Goal: Task Accomplishment & Management: Complete application form

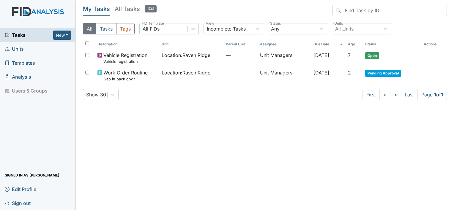
click at [30, 36] on span "Tasks" at bounding box center [29, 34] width 48 height 7
click at [21, 50] on span "Units" at bounding box center [14, 49] width 19 height 9
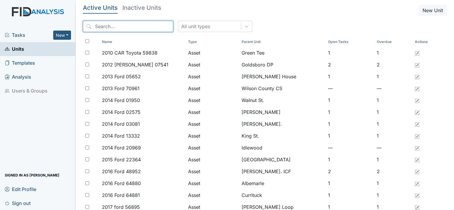
click at [106, 26] on input "search" at bounding box center [128, 26] width 90 height 11
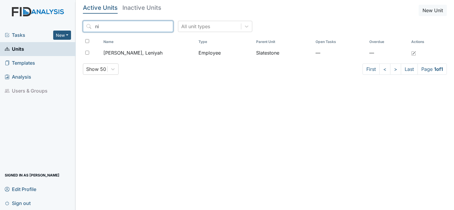
type input "n"
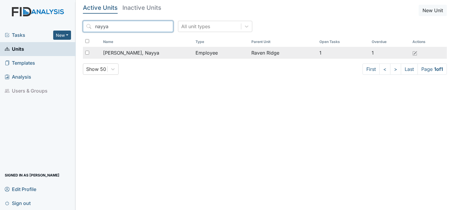
type input "nayya"
click at [186, 51] on div "Trevathan, Nayya" at bounding box center [147, 52] width 88 height 7
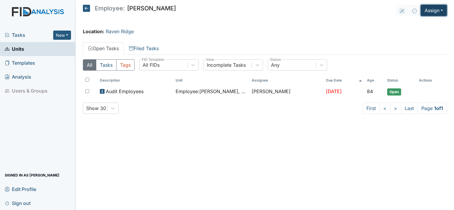
click at [437, 11] on button "Assign" at bounding box center [434, 10] width 26 height 11
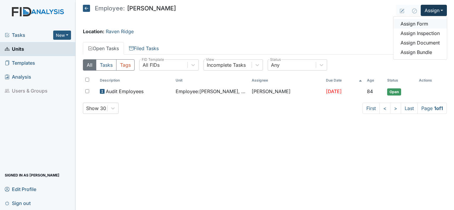
click at [422, 23] on link "Assign Form" at bounding box center [419, 24] width 53 height 10
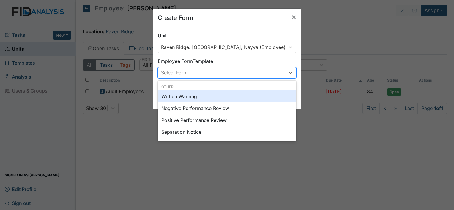
click at [279, 77] on div "Select Form" at bounding box center [221, 72] width 127 height 11
click at [187, 97] on div "Written Warning" at bounding box center [227, 97] width 138 height 12
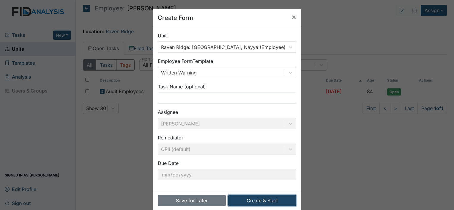
click at [257, 203] on button "Create & Start" at bounding box center [262, 200] width 68 height 11
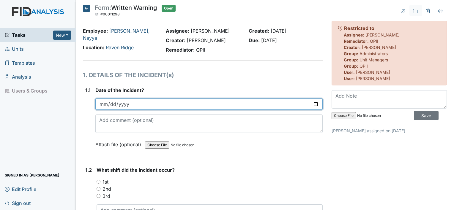
drag, startPoint x: 314, startPoint y: 106, endPoint x: 310, endPoint y: 97, distance: 9.6
click at [310, 97] on div "Date of the Incident? Attach file (optional) You can upload .pdf, .txt, .jpg, .…" at bounding box center [208, 120] width 227 height 66
click at [313, 104] on input "date" at bounding box center [208, 104] width 227 height 11
click at [167, 106] on input "date" at bounding box center [208, 104] width 227 height 11
click at [312, 105] on input "date" at bounding box center [208, 104] width 227 height 11
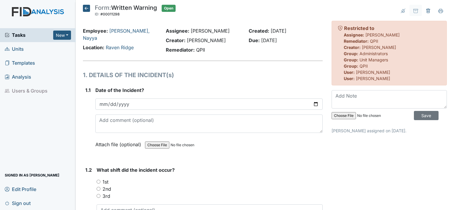
type input "2025-09-08"
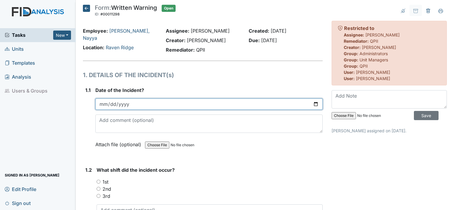
click at [104, 104] on input "2025-09-08" at bounding box center [208, 104] width 227 height 11
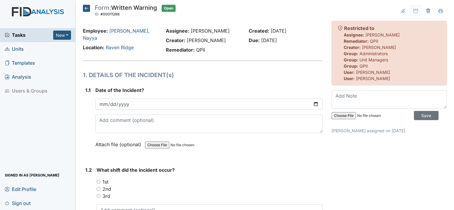
click at [22, 50] on span "Units" at bounding box center [14, 49] width 19 height 9
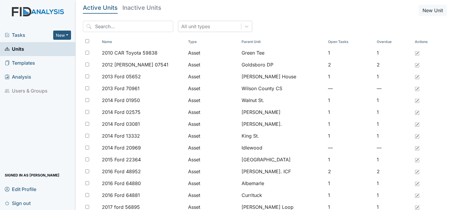
click at [22, 50] on span "Units" at bounding box center [14, 49] width 19 height 9
click at [58, 36] on button "New" at bounding box center [62, 35] width 18 height 9
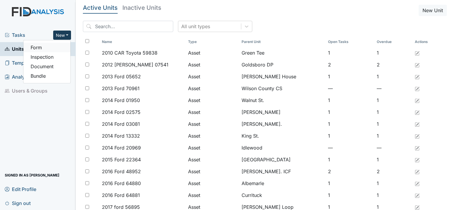
click at [40, 46] on link "Form" at bounding box center [46, 48] width 47 height 10
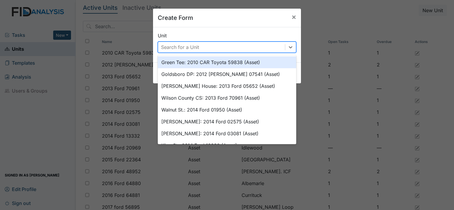
click at [169, 45] on div "Search for a Unit" at bounding box center [180, 47] width 38 height 7
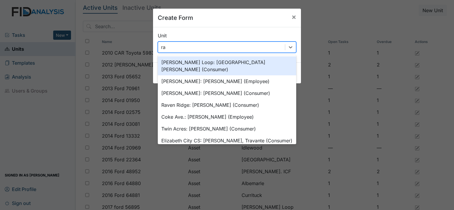
type input "rav"
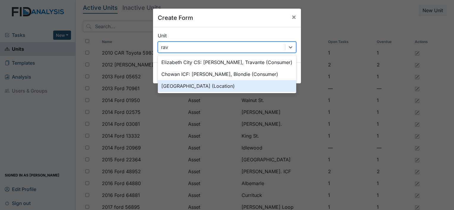
click at [175, 87] on div "Raven Ridge (Location)" at bounding box center [227, 86] width 138 height 12
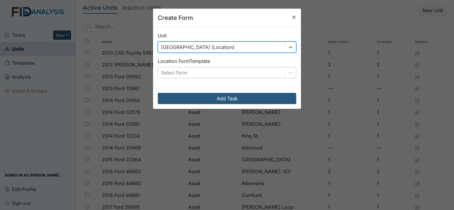
click at [178, 75] on div "Select Form" at bounding box center [174, 72] width 26 height 7
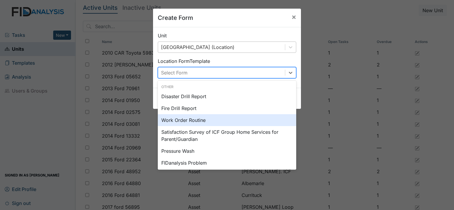
click at [187, 120] on div "Work Order Routine" at bounding box center [227, 120] width 138 height 12
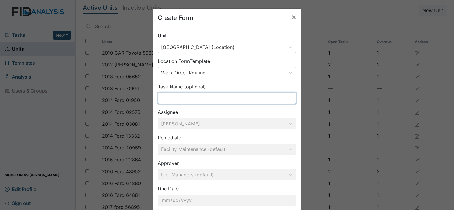
click at [187, 99] on input "text" at bounding box center [227, 98] width 138 height 11
click at [185, 98] on input "text" at bounding box center [227, 98] width 138 height 11
type input "w"
click at [170, 102] on input "text" at bounding box center [227, 98] width 138 height 11
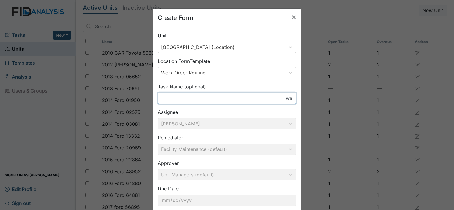
type input "w"
click at [176, 100] on input "text" at bounding box center [227, 98] width 138 height 11
type input "w"
click at [198, 100] on input "w" at bounding box center [227, 98] width 138 height 11
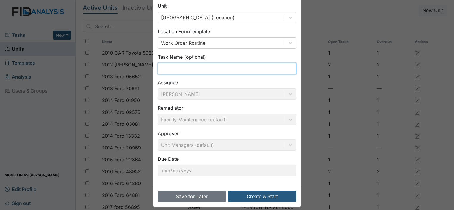
scroll to position [34, 0]
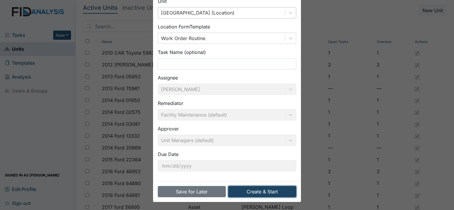
click at [248, 192] on button "Create & Start" at bounding box center [262, 191] width 68 height 11
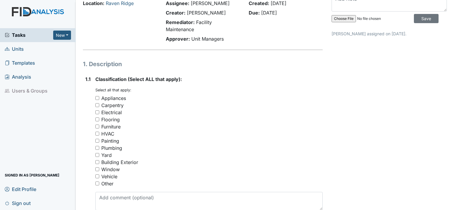
scroll to position [59, 0]
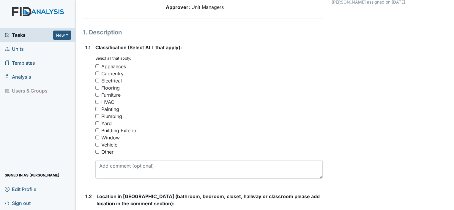
click at [97, 150] on input "Other" at bounding box center [97, 152] width 4 height 4
checkbox input "true"
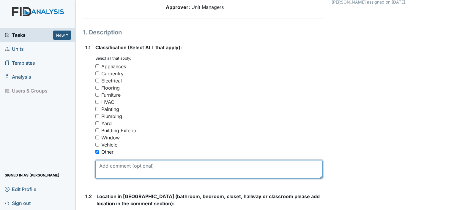
click at [103, 164] on textarea at bounding box center [208, 169] width 227 height 18
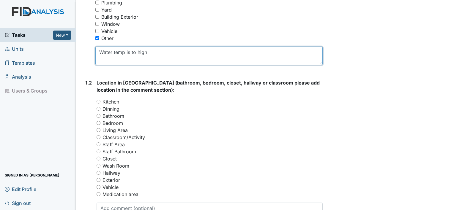
scroll to position [178, 0]
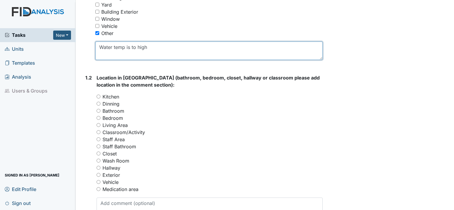
type textarea "Water temp is to high"
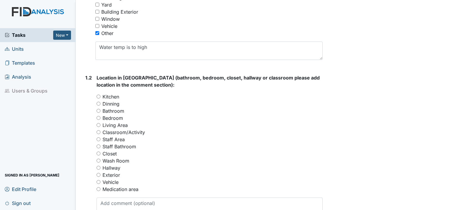
click at [98, 96] on input "Kitchen" at bounding box center [99, 97] width 4 height 4
radio input "true"
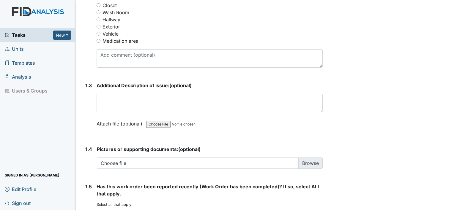
scroll to position [297, 0]
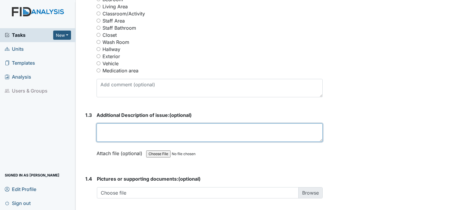
click at [130, 131] on textarea at bounding box center [210, 133] width 226 height 18
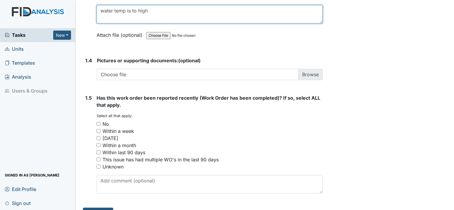
scroll to position [416, 0]
type textarea "water temp is to high"
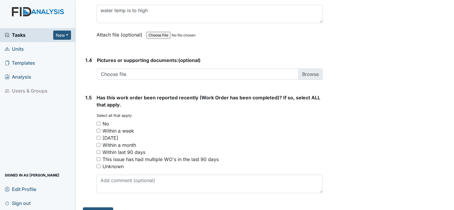
click at [99, 123] on input "No" at bounding box center [99, 124] width 4 height 4
checkbox input "true"
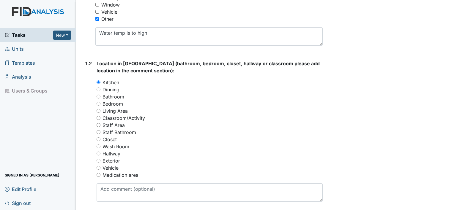
scroll to position [191, 0]
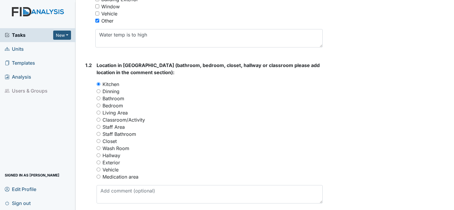
type textarea "water temp is too high"
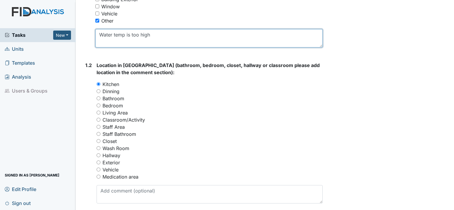
click at [156, 33] on textarea "Water temp is too high" at bounding box center [208, 38] width 227 height 18
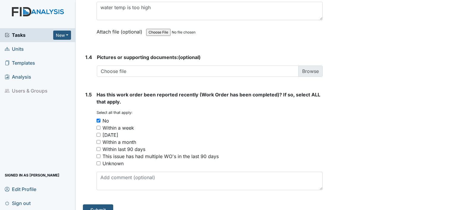
scroll to position [428, 0]
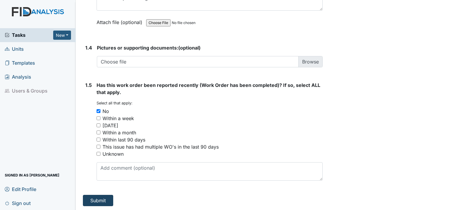
type textarea "Water temp is too high reading over 116"
click at [91, 197] on button "Submit" at bounding box center [98, 200] width 30 height 11
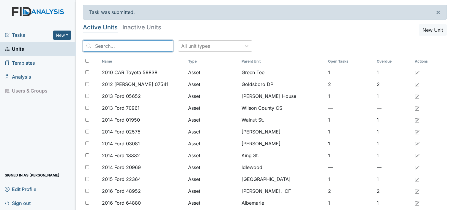
click at [103, 44] on input "search" at bounding box center [128, 45] width 90 height 11
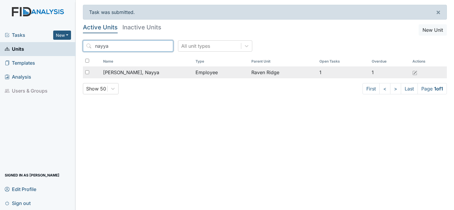
type input "nayya"
click at [116, 71] on span "[PERSON_NAME], Nayya" at bounding box center [131, 72] width 56 height 7
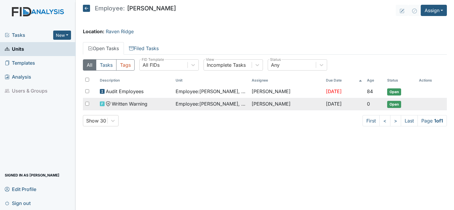
click at [182, 105] on span "Employee : [PERSON_NAME], Nayya" at bounding box center [211, 103] width 71 height 7
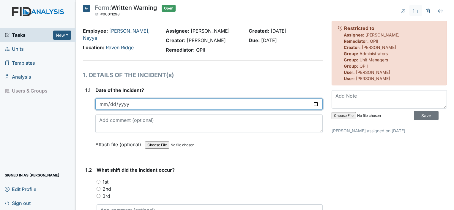
click at [105, 101] on input "[DATE]" at bounding box center [208, 104] width 227 height 11
click at [311, 105] on input "[DATE]" at bounding box center [208, 104] width 227 height 11
click at [312, 103] on input "[DATE]" at bounding box center [208, 104] width 227 height 11
type input "[DATE]"
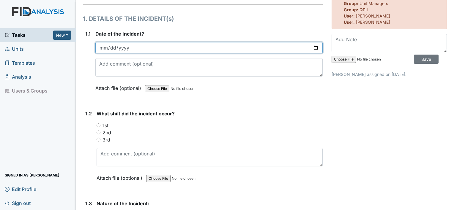
scroll to position [59, 0]
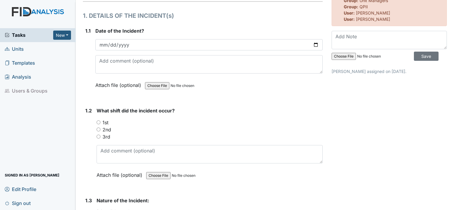
click at [100, 122] on input "1st" at bounding box center [99, 123] width 4 height 4
radio input "true"
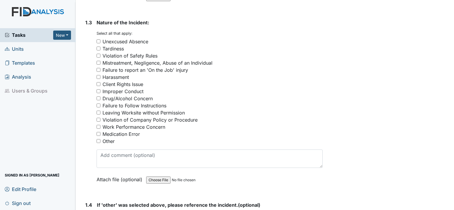
scroll to position [208, 0]
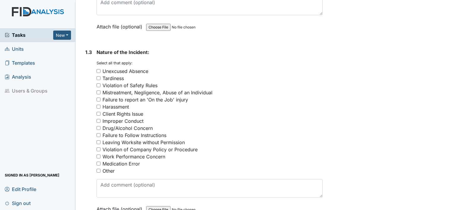
click at [98, 70] on input "Unexcused Absence" at bounding box center [99, 71] width 4 height 4
checkbox input "true"
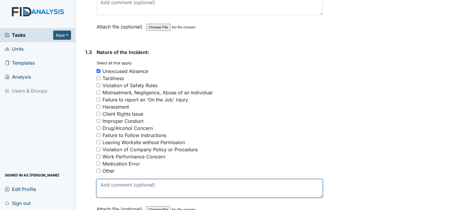
click at [135, 185] on textarea at bounding box center [210, 188] width 226 height 18
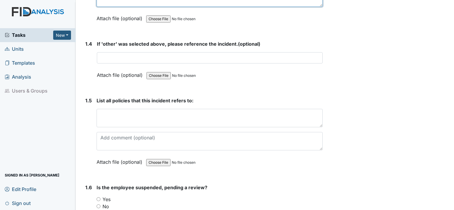
scroll to position [416, 0]
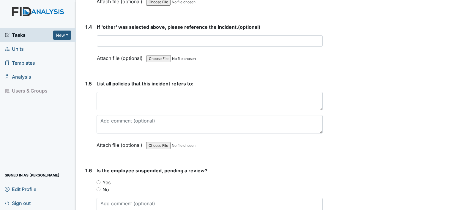
click at [100, 188] on input "No" at bounding box center [99, 190] width 4 height 4
radio input "true"
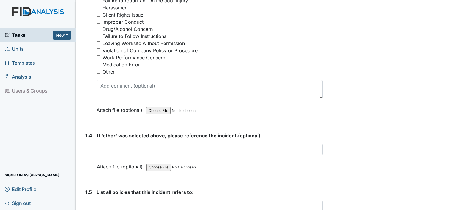
scroll to position [297, 0]
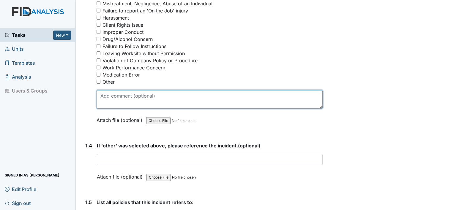
click at [133, 100] on textarea at bounding box center [210, 99] width 226 height 18
type textarea "e"
type textarea "Emp"
